Goal: Transaction & Acquisition: Purchase product/service

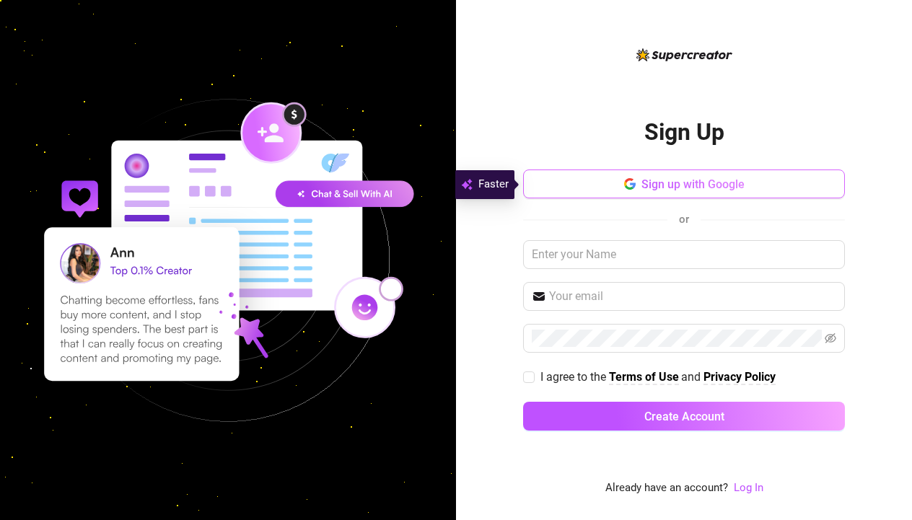
click at [723, 182] on span "Sign up with Google" at bounding box center [692, 184] width 103 height 14
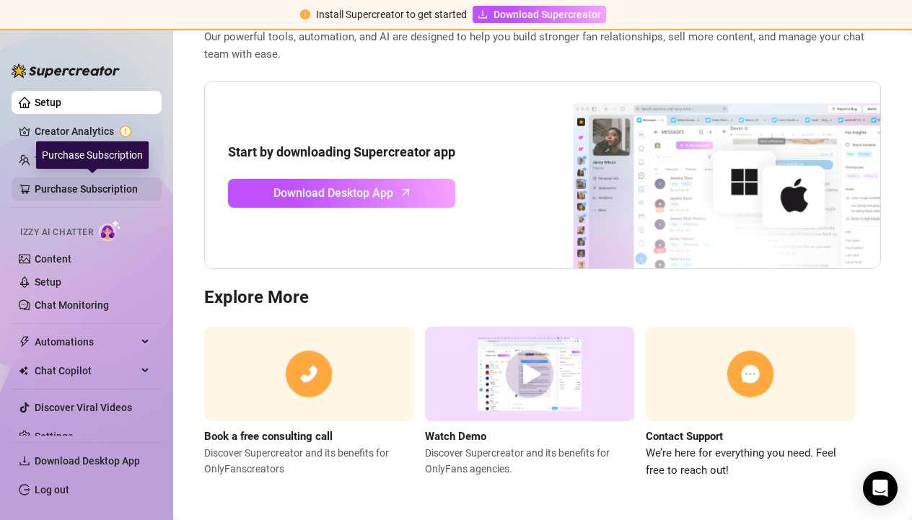
click at [89, 193] on link "Purchase Subscription" at bounding box center [92, 188] width 115 height 23
